Goal: Information Seeking & Learning: Compare options

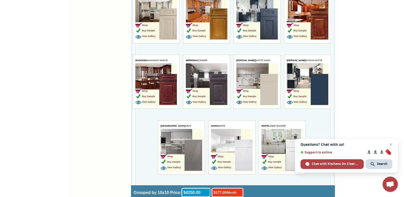
scroll to position [1486, 0]
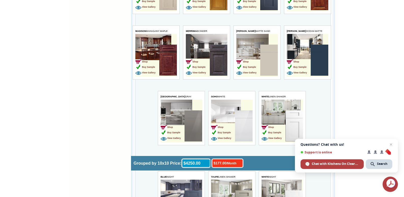
click at [150, 47] on td "Shop Buy Sample View Gallery" at bounding box center [147, 61] width 24 height 32
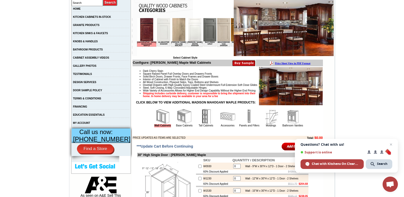
scroll to position [63, 0]
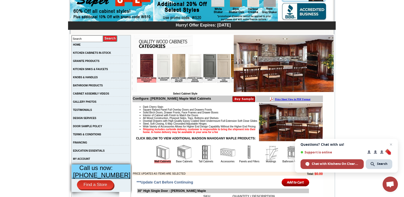
drag, startPoint x: 406, startPoint y: 12, endPoint x: 407, endPoint y: 18, distance: 6.4
click at [297, 47] on img at bounding box center [284, 63] width 100 height 57
click at [296, 50] on img at bounding box center [284, 63] width 100 height 57
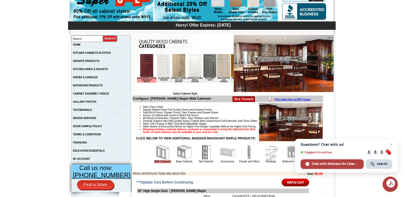
click at [287, 118] on img at bounding box center [291, 122] width 64 height 38
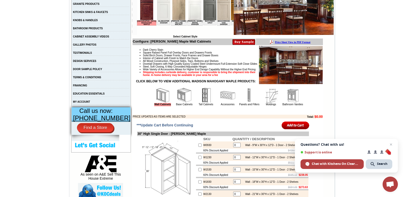
scroll to position [111, 0]
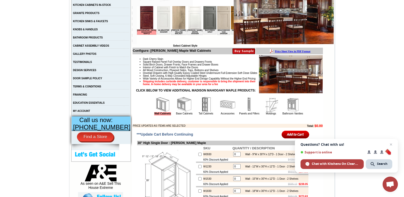
click at [274, 75] on img at bounding box center [291, 74] width 64 height 38
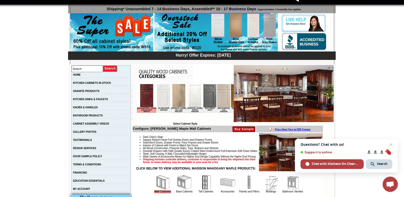
scroll to position [0, 0]
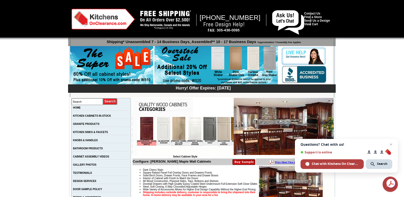
click at [147, 122] on img at bounding box center [146, 128] width 13 height 23
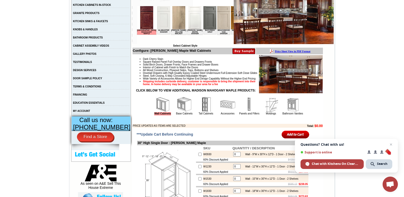
scroll to position [114, 0]
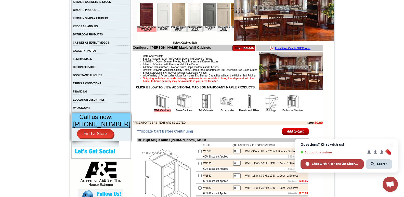
click at [266, 75] on img at bounding box center [291, 71] width 64 height 38
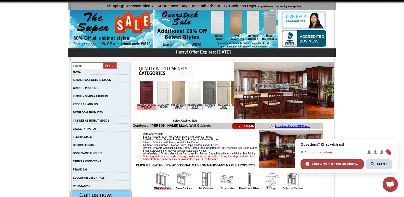
scroll to position [0, 0]
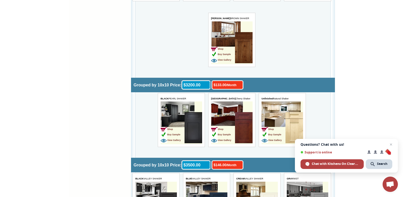
scroll to position [854, 0]
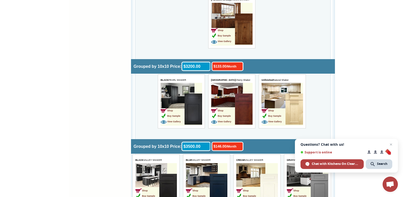
click at [223, 99] on td "Shop Buy Sample View Gallery" at bounding box center [223, 109] width 24 height 32
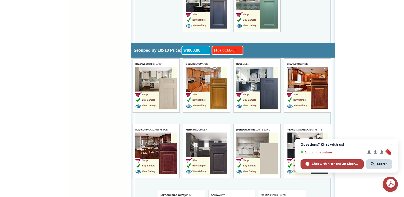
scroll to position [1390, 0]
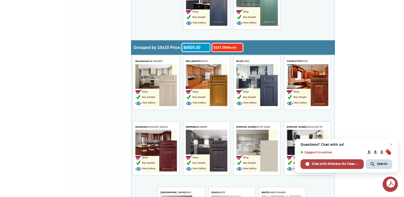
click at [304, 70] on td "Shop Buy Sample View Gallery" at bounding box center [308, 85] width 42 height 43
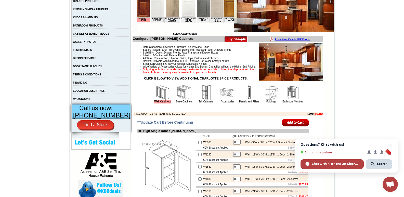
scroll to position [87, 0]
